Goal: Information Seeking & Learning: Learn about a topic

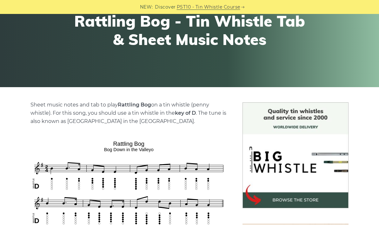
scroll to position [79, 0]
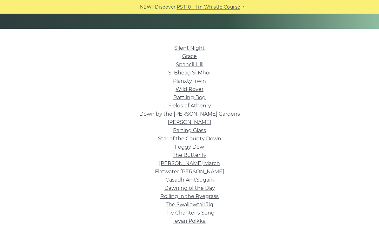
scroll to position [139, 0]
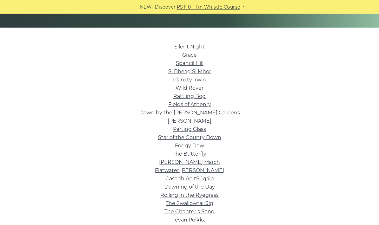
click at [182, 148] on link "Foggy Dew" at bounding box center [189, 146] width 29 height 6
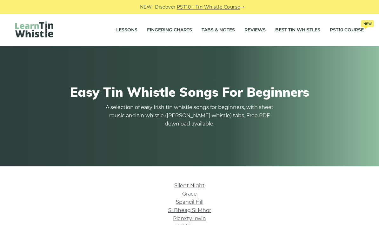
scroll to position [164, 0]
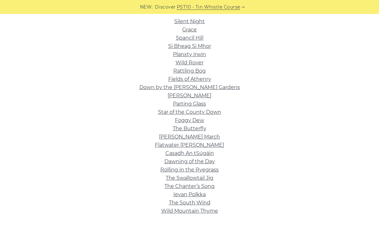
click at [173, 138] on link "[PERSON_NAME] March" at bounding box center [189, 137] width 61 height 6
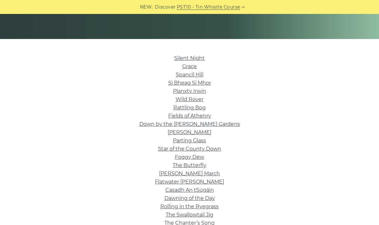
scroll to position [127, 0]
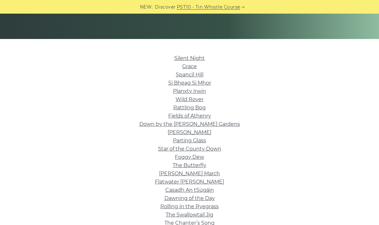
click at [178, 74] on link "Spancil Hill" at bounding box center [190, 75] width 28 height 6
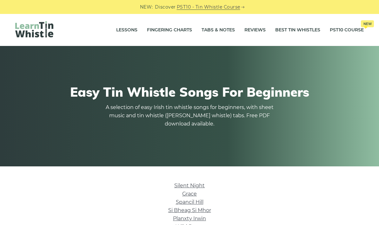
scroll to position [128, 0]
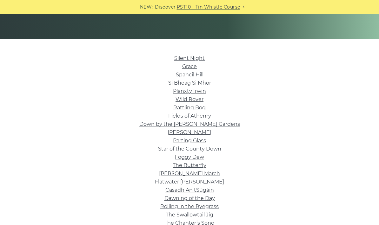
click at [181, 57] on link "Silent Night" at bounding box center [189, 58] width 30 height 6
click at [188, 67] on link "Grace" at bounding box center [189, 67] width 15 height 6
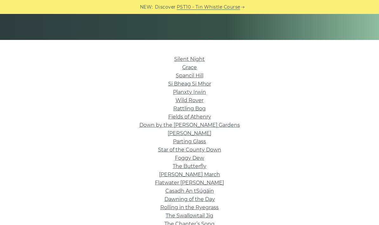
click at [172, 86] on link "Si­ Bheag Si­ Mhor" at bounding box center [189, 84] width 43 height 6
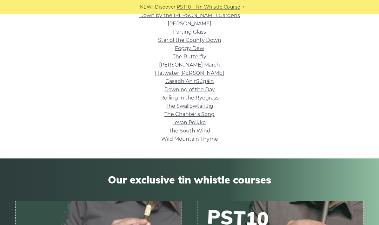
scroll to position [237, 0]
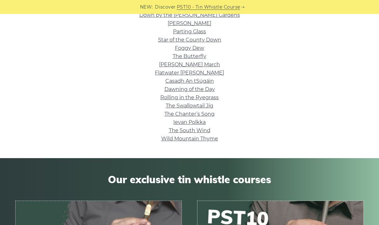
click at [172, 140] on link "Wild Mountain Thyme" at bounding box center [189, 139] width 57 height 6
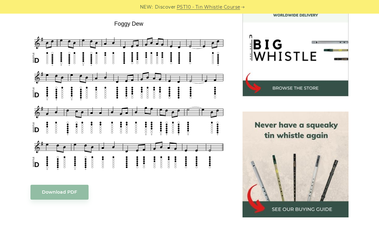
scroll to position [191, 0]
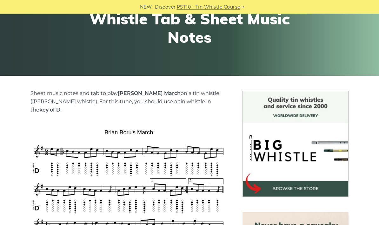
scroll to position [52, 0]
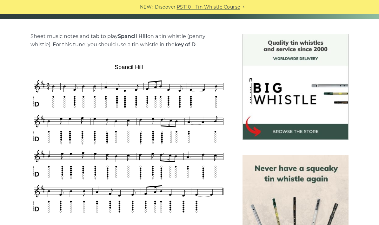
scroll to position [160, 0]
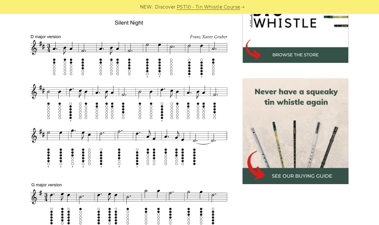
scroll to position [226, 0]
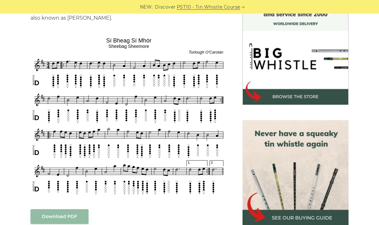
scroll to position [190, 0]
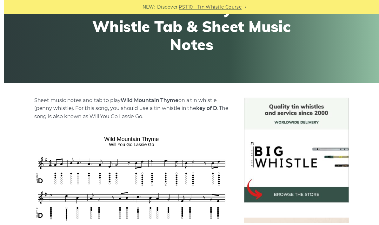
scroll to position [88, 0]
